Goal: Information Seeking & Learning: Learn about a topic

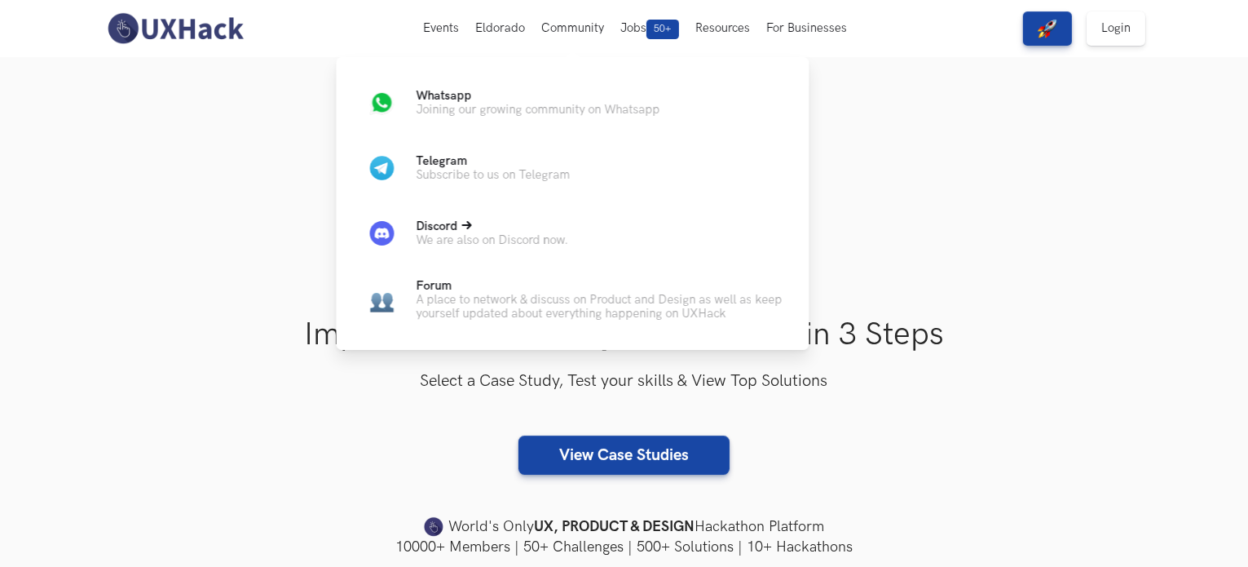
click at [487, 239] on p "We are also on Discord now." at bounding box center [493, 240] width 152 height 14
click at [473, 100] on p "Whatsapp" at bounding box center [539, 96] width 244 height 14
click at [543, 110] on p "Joining our growing community on Whatsapp" at bounding box center [539, 110] width 244 height 14
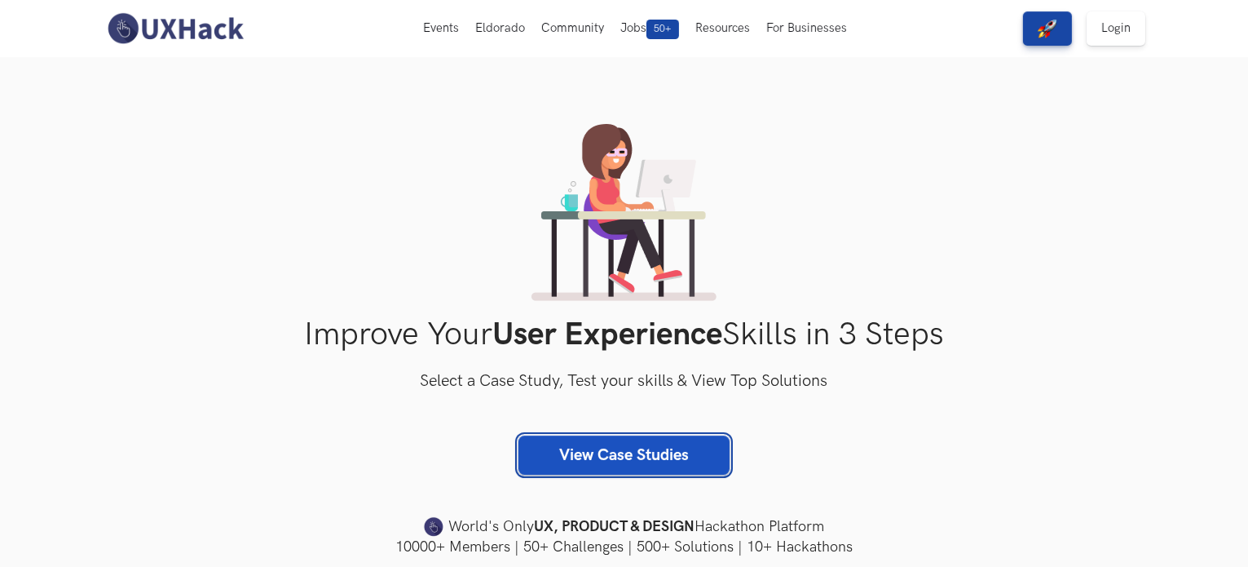
click at [676, 443] on link "View Case Studies" at bounding box center [624, 454] width 211 height 39
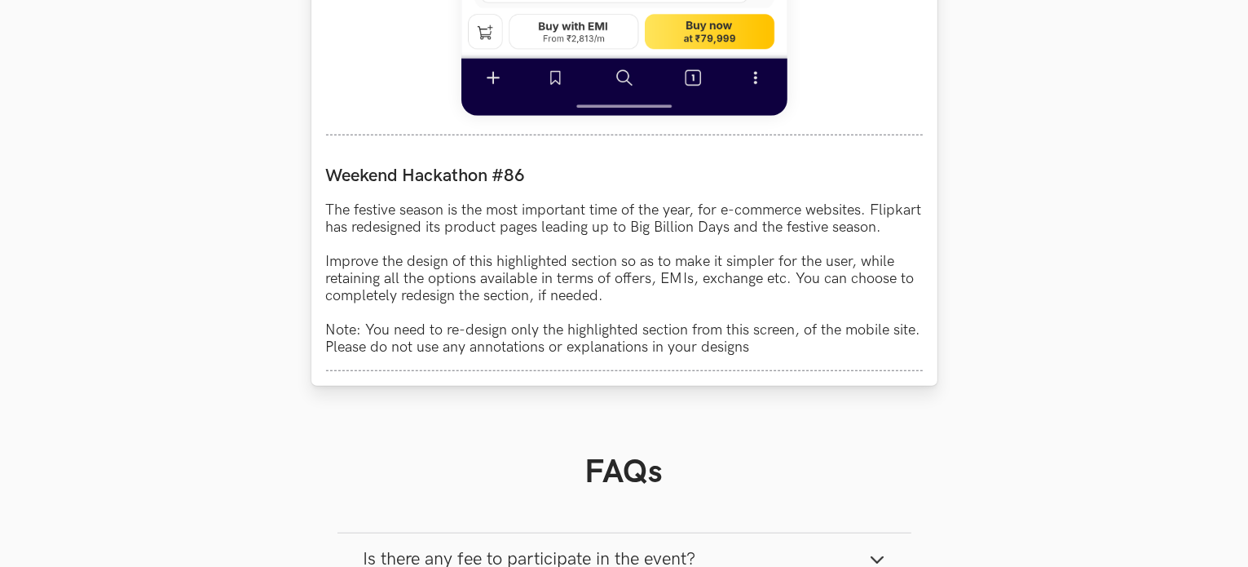
scroll to position [1386, 0]
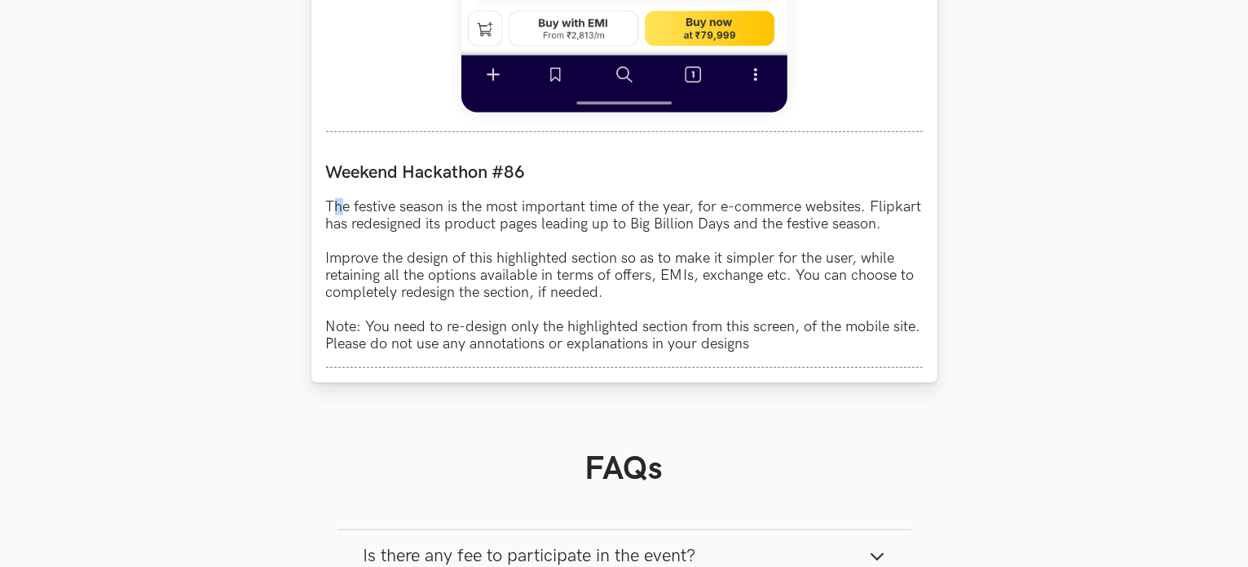
drag, startPoint x: 332, startPoint y: 206, endPoint x: 346, endPoint y: 204, distance: 14.1
click at [346, 204] on p "The festive season is the most important time of the year, for e-commerce websi…" at bounding box center [624, 275] width 597 height 154
click at [326, 208] on p "The festive season is the most important time of the year, for e-commerce websi…" at bounding box center [624, 275] width 597 height 154
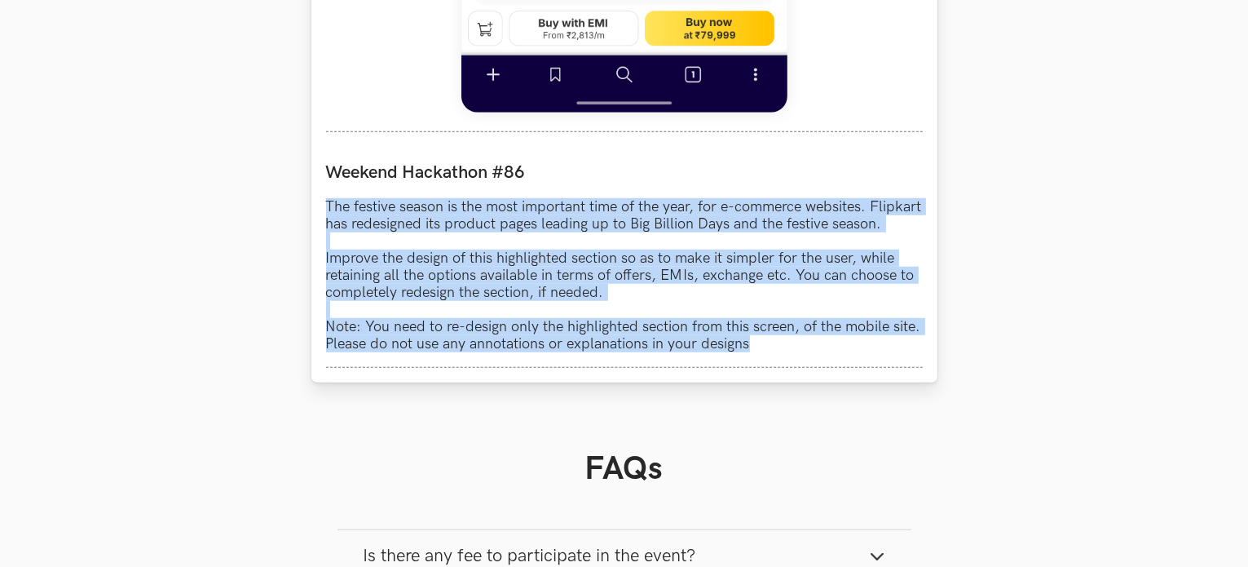
drag, startPoint x: 325, startPoint y: 208, endPoint x: 776, endPoint y: 369, distance: 479.5
copy p "The festive season is the most important time of the year, for e-commerce websi…"
click at [809, 268] on p "The festive season is the most important time of the year, for e-commerce websi…" at bounding box center [624, 275] width 597 height 154
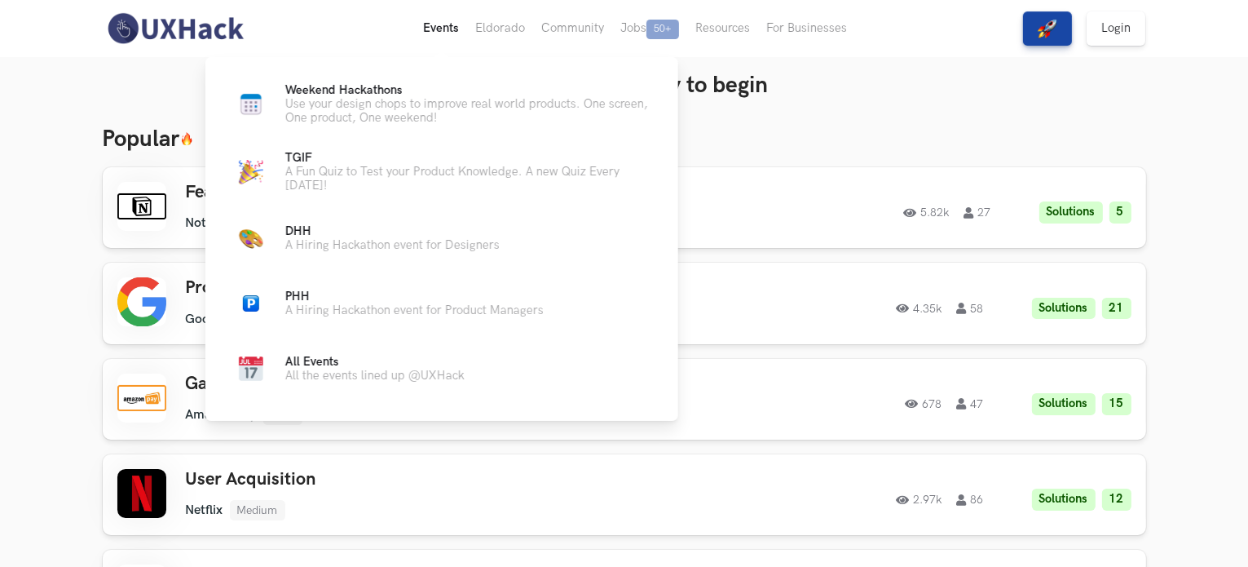
click at [453, 23] on button "Events Live" at bounding box center [441, 28] width 52 height 57
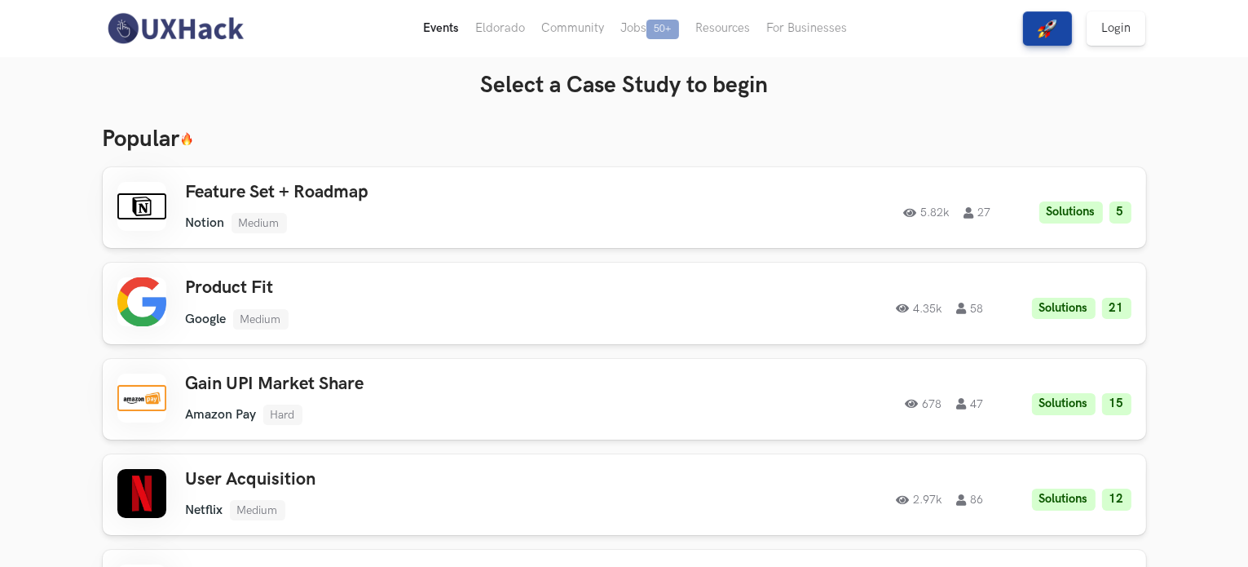
click at [443, 32] on button "Events Live" at bounding box center [441, 28] width 52 height 57
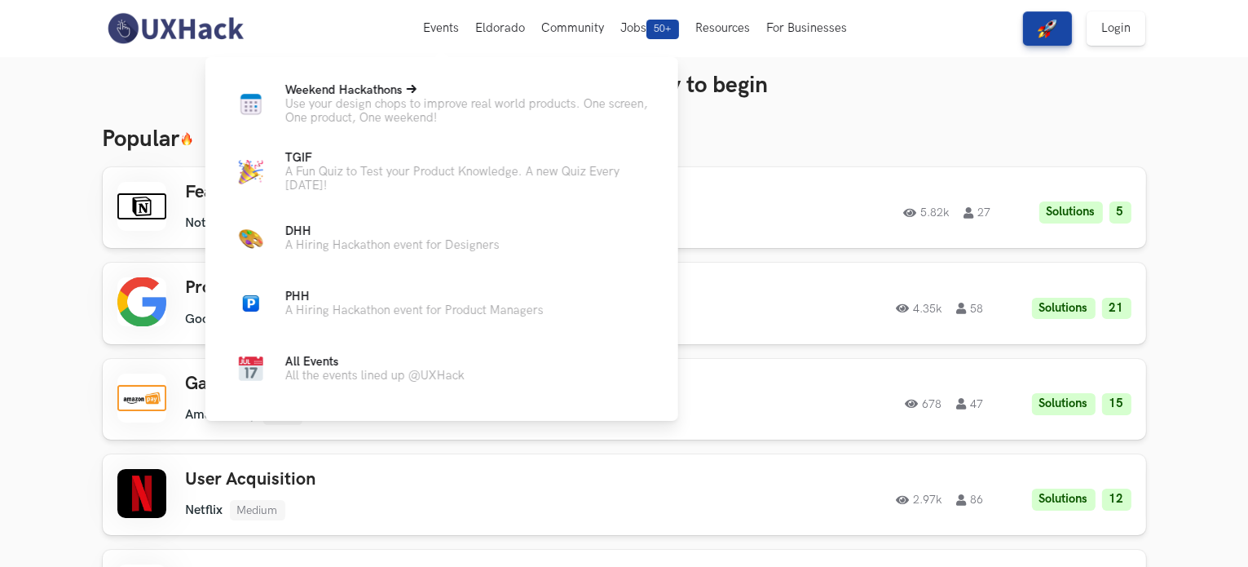
click at [431, 104] on p "Use your design chops to improve real world products. One screen, One product, …" at bounding box center [468, 111] width 367 height 28
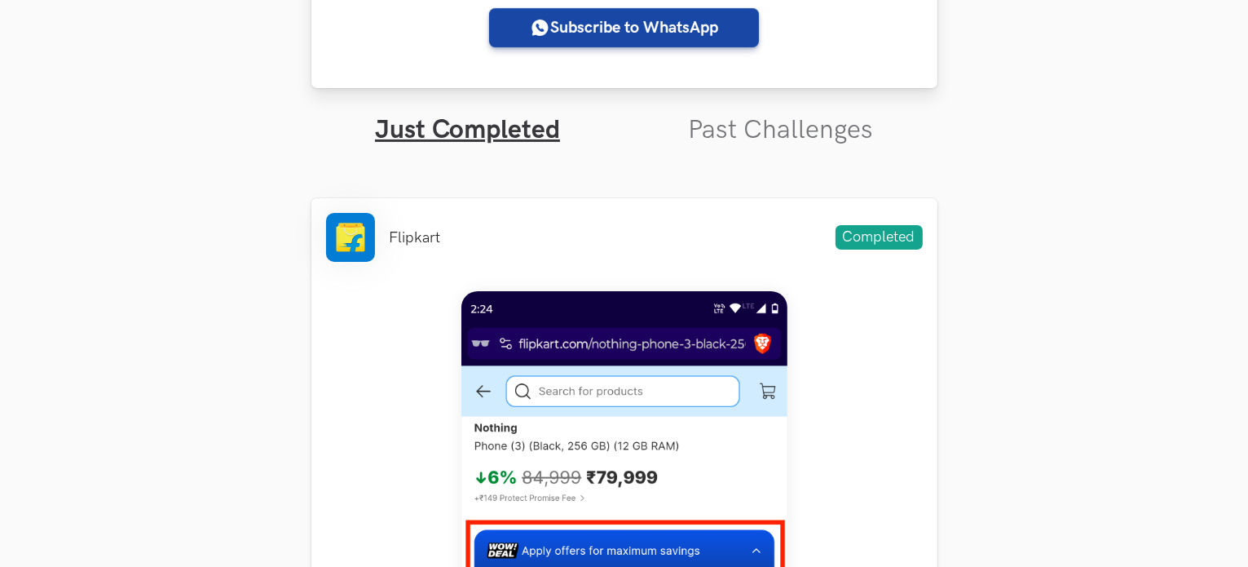
scroll to position [489, 0]
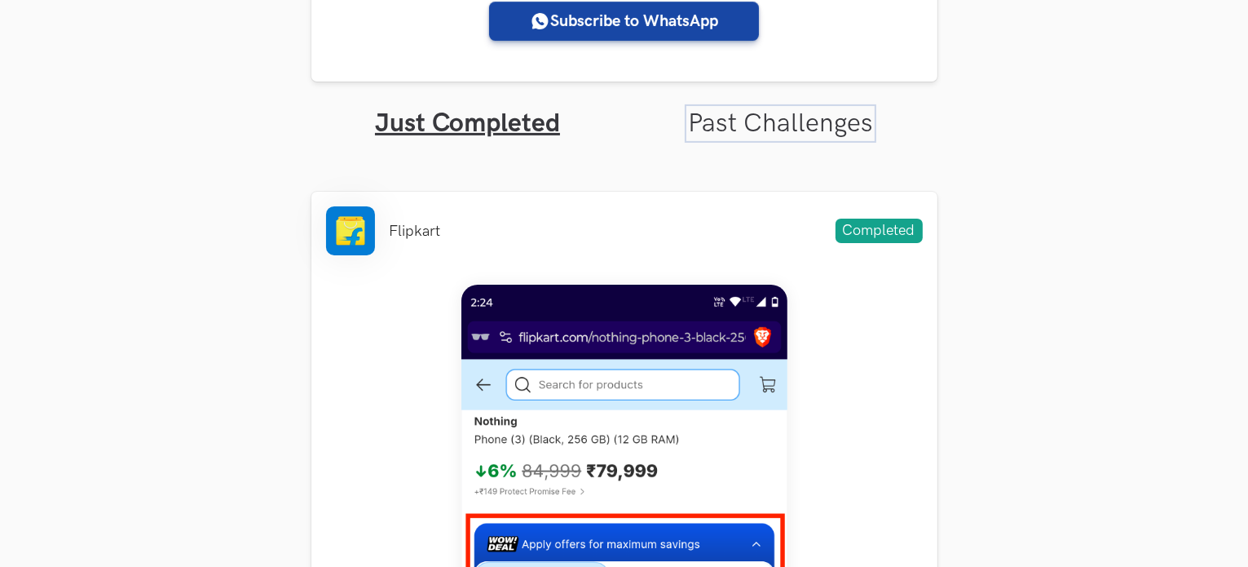
click at [744, 126] on link "Past Challenges" at bounding box center [780, 124] width 185 height 32
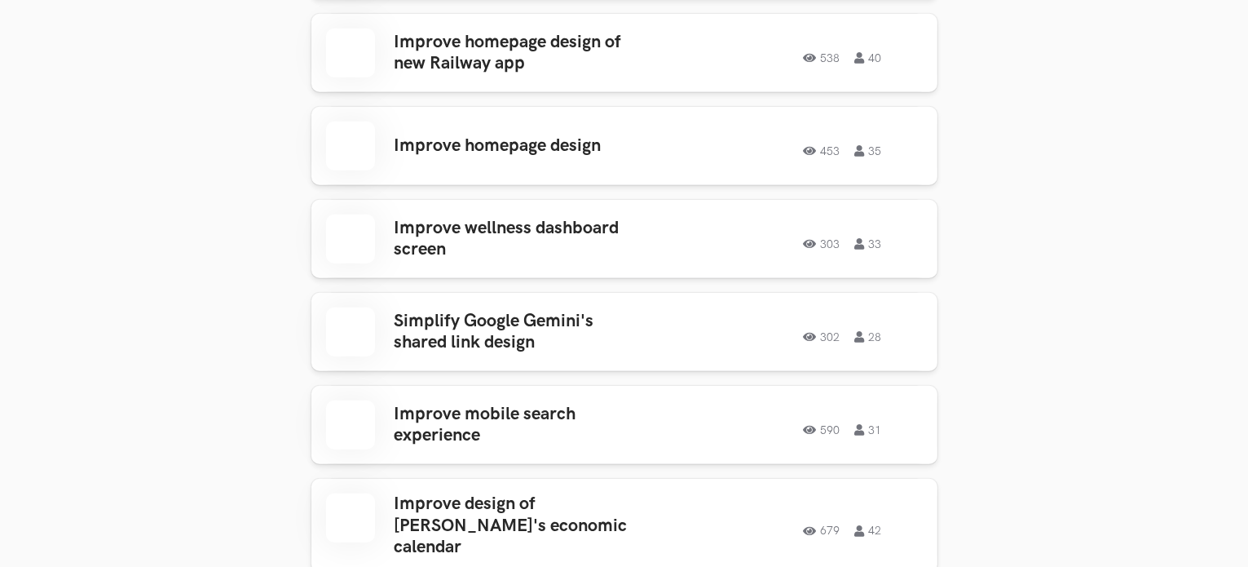
scroll to position [1223, 0]
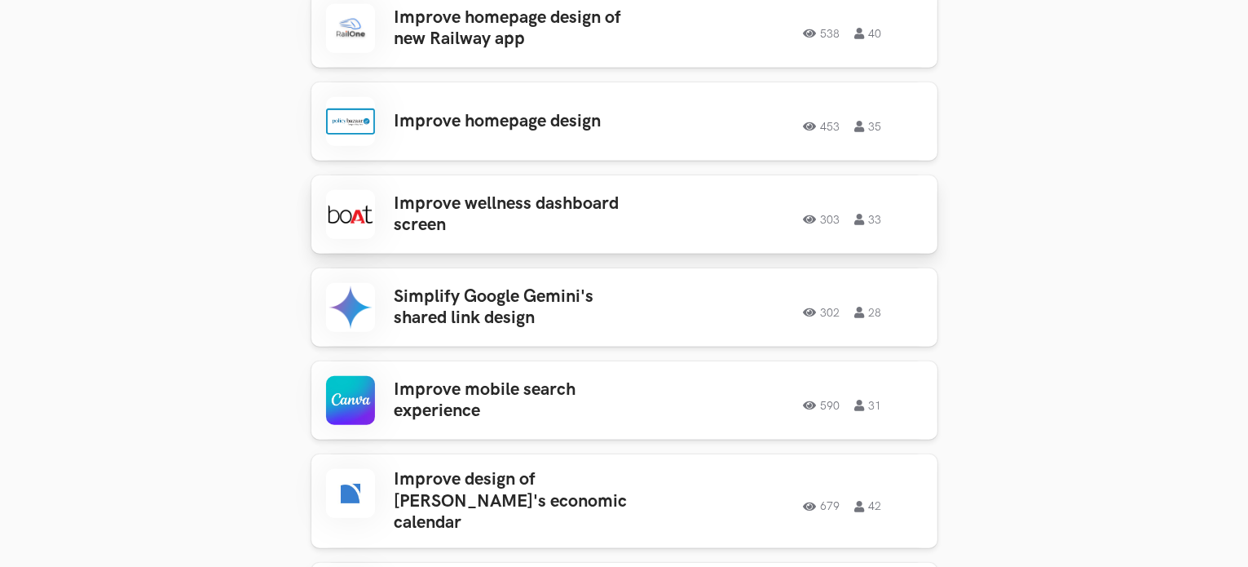
click at [558, 212] on h3 "Improve wellness dashboard screen" at bounding box center [522, 214] width 254 height 43
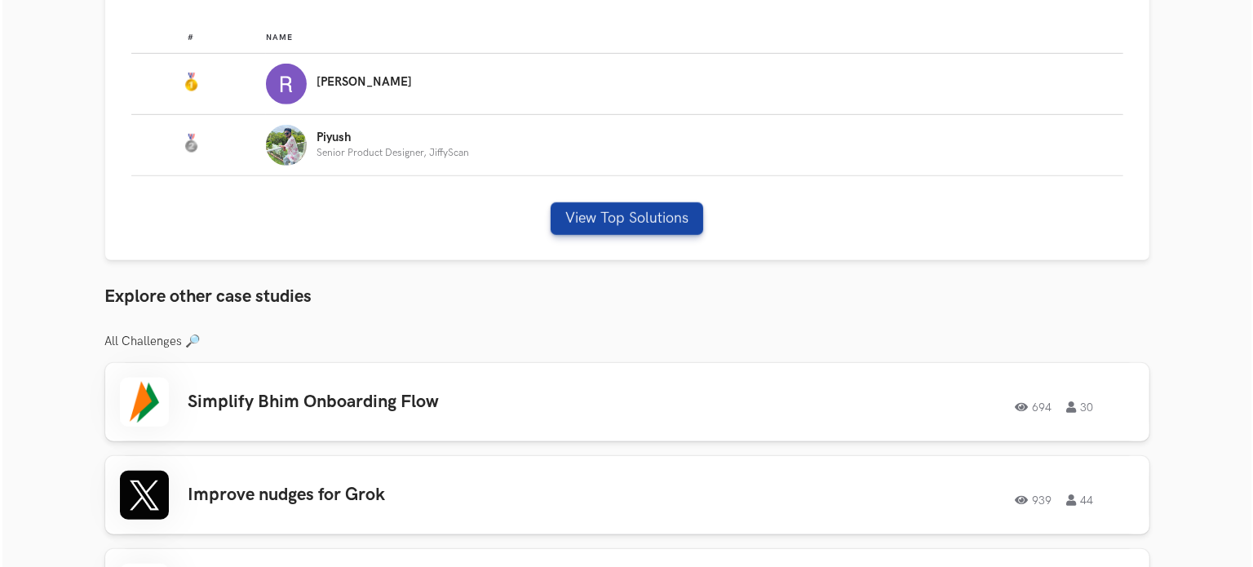
scroll to position [1060, 0]
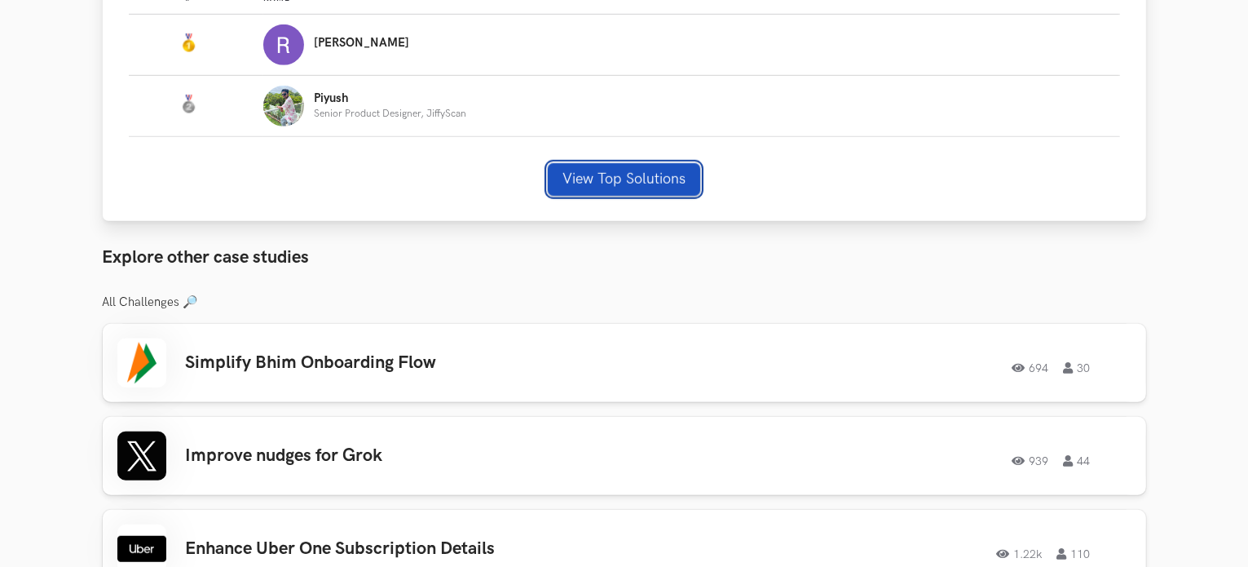
click at [649, 193] on button "View Top Solutions" at bounding box center [624, 179] width 152 height 33
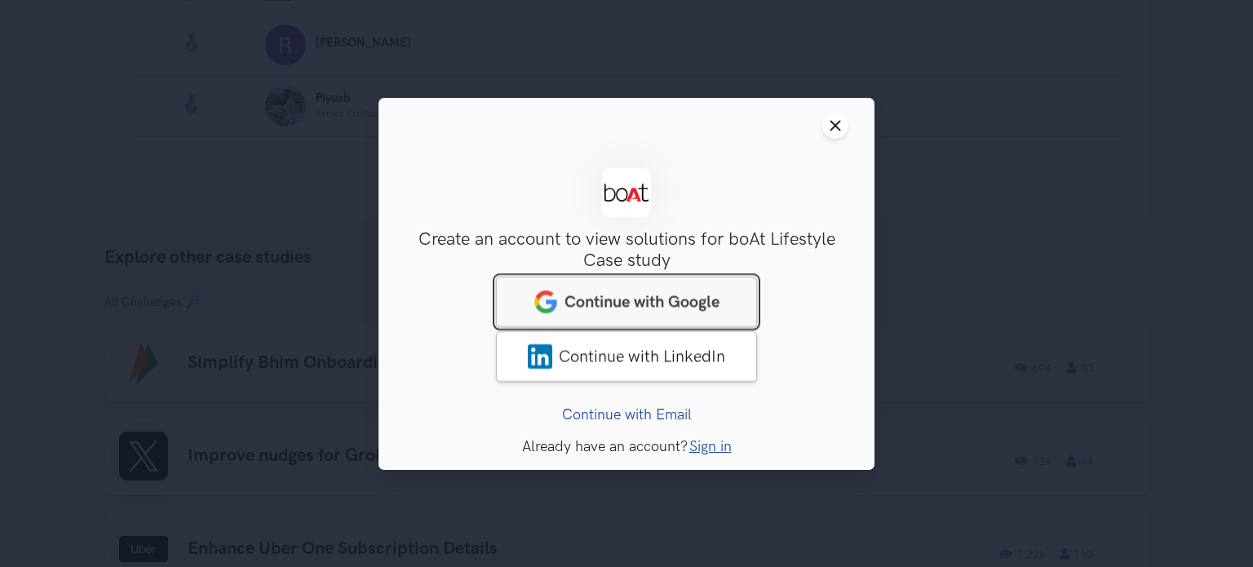
click at [651, 295] on span "Continue with Google" at bounding box center [641, 301] width 155 height 20
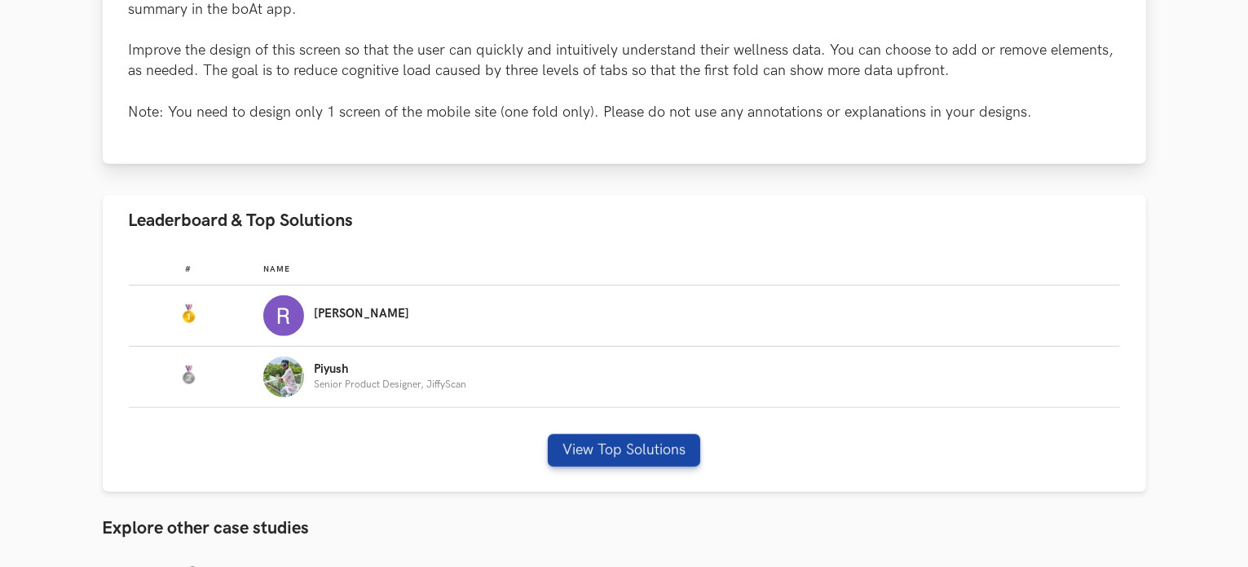
scroll to position [897, 0]
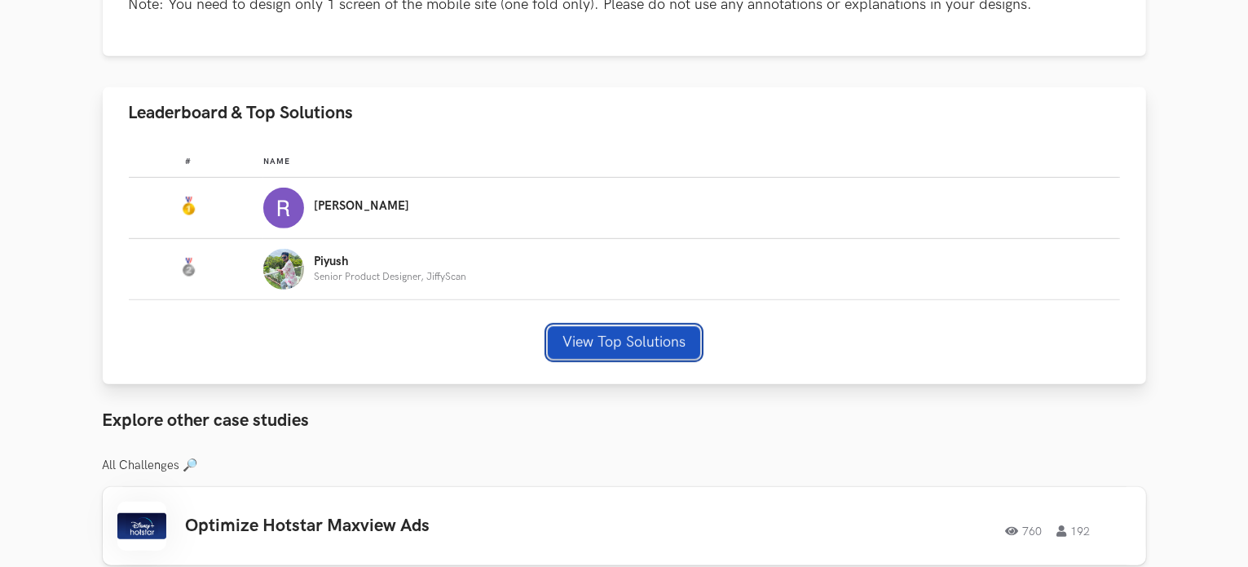
click at [688, 340] on button "View Top Solutions" at bounding box center [624, 342] width 152 height 33
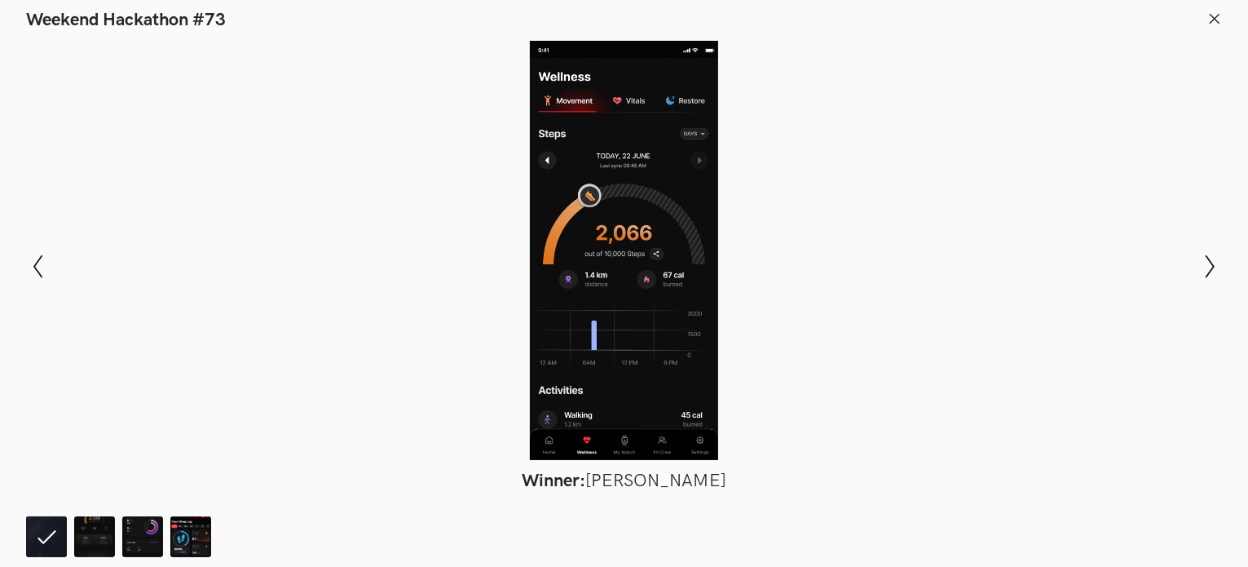
scroll to position [1305, 0]
click at [1223, 254] on div "Modal Gallery Slideshow Winner: [PERSON_NAME] Runner-up: [PERSON_NAME] Honorabl…" at bounding box center [624, 266] width 1248 height 471
click at [1218, 259] on icon "Show next slide" at bounding box center [1211, 266] width 24 height 24
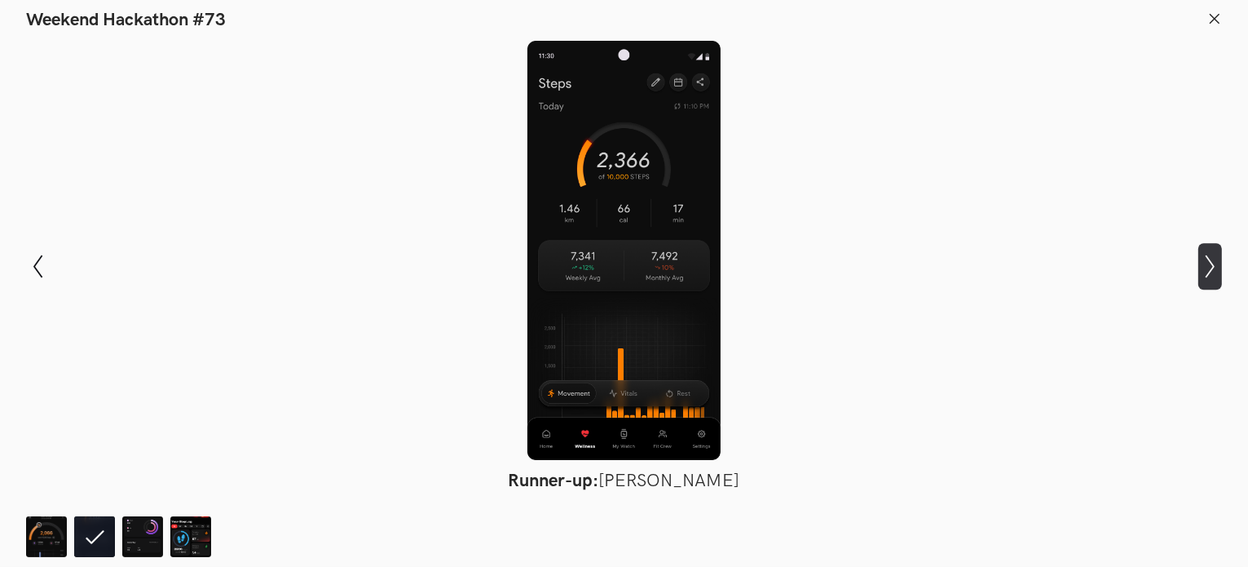
click at [1218, 259] on icon "Show next slide" at bounding box center [1211, 266] width 24 height 24
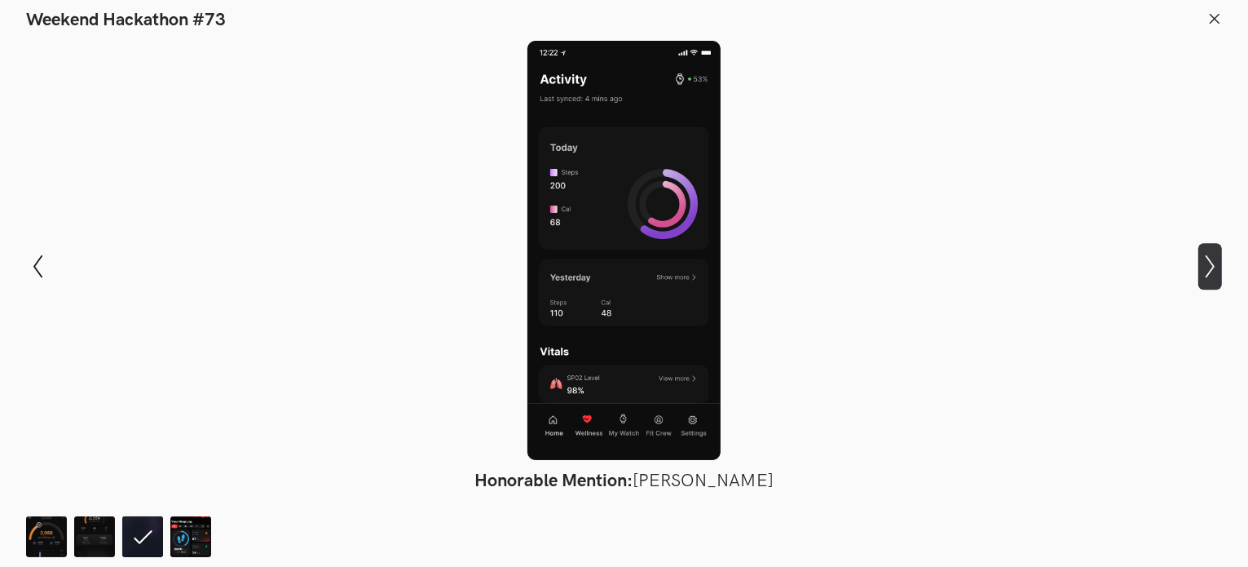
click at [1218, 259] on icon "Show next slide" at bounding box center [1211, 266] width 24 height 24
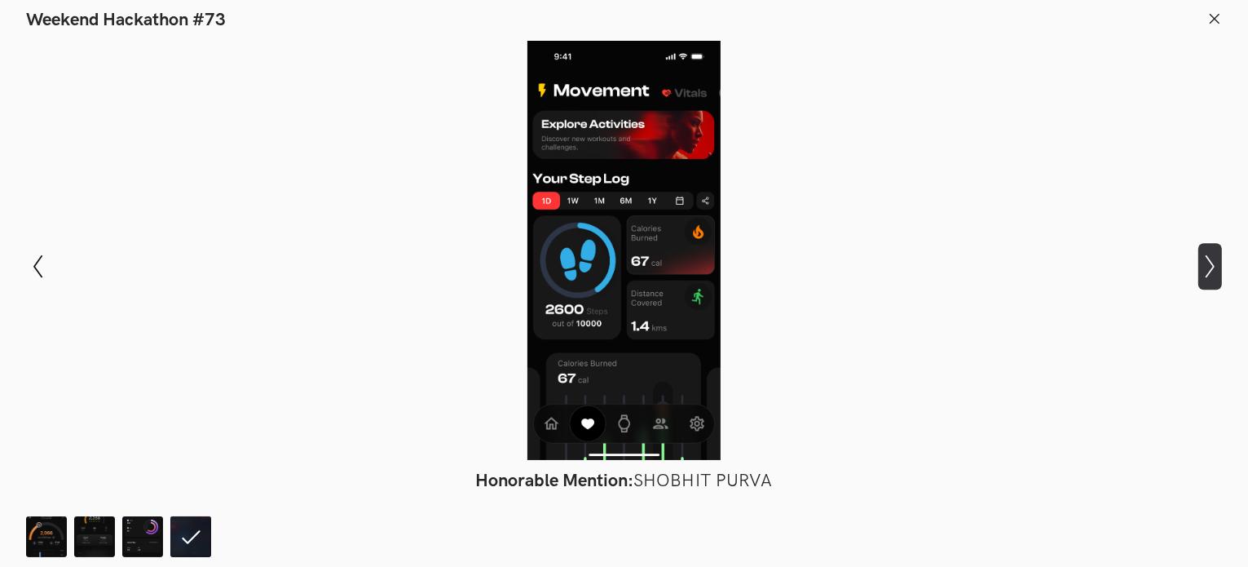
click at [1218, 259] on icon "Show next slide" at bounding box center [1211, 266] width 24 height 24
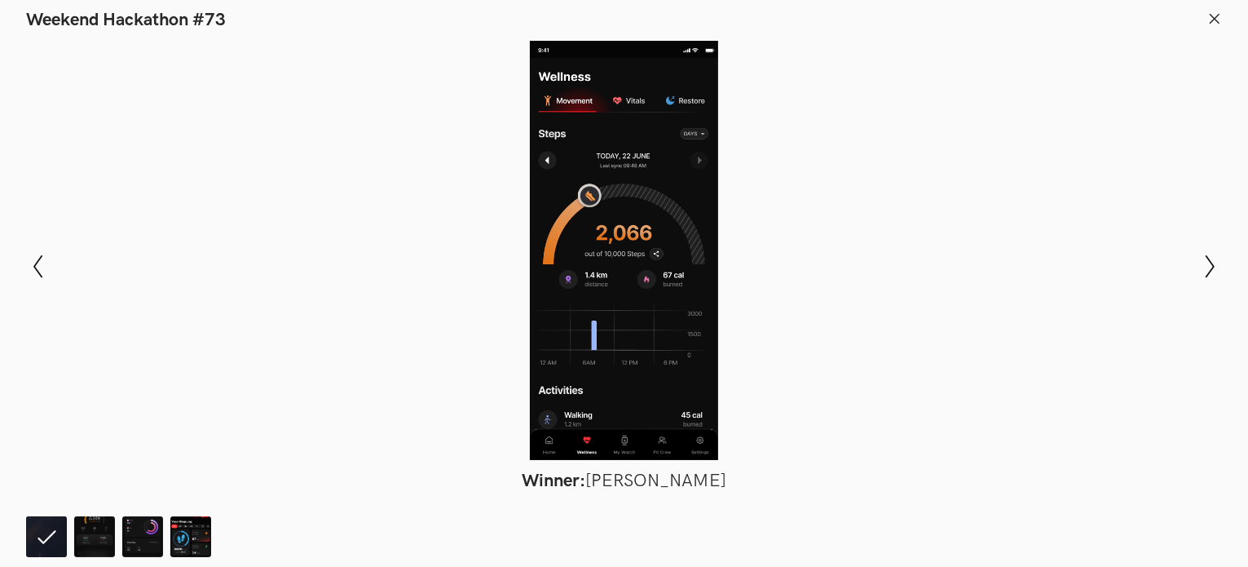
click at [1218, 26] on button at bounding box center [1215, 20] width 15 height 19
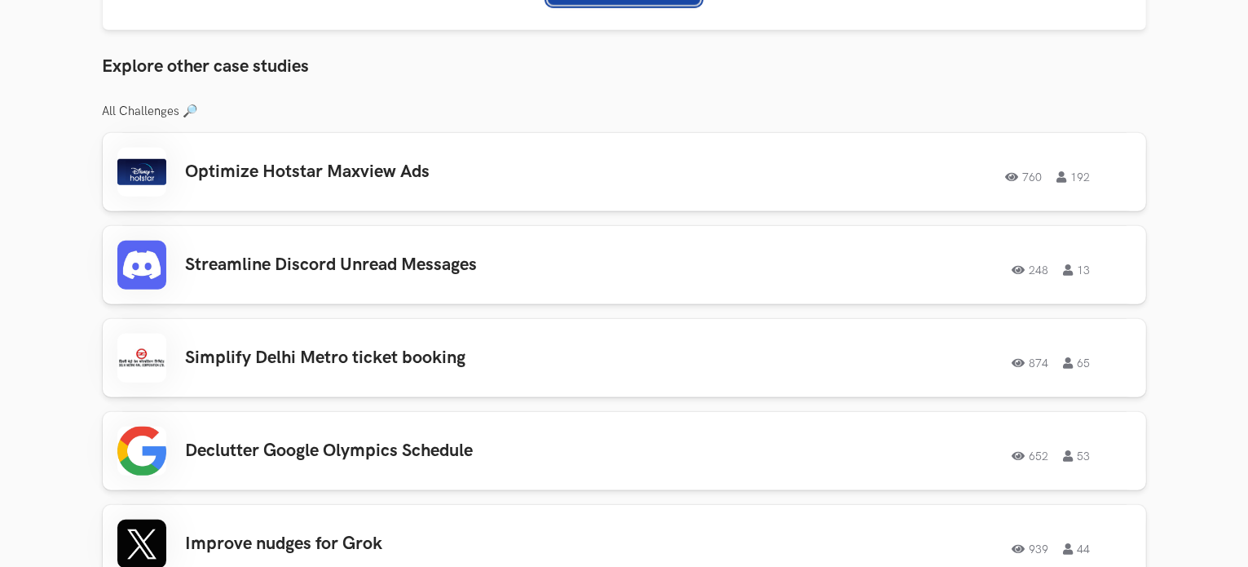
scroll to position [1282, 0]
